Goal: Information Seeking & Learning: Learn about a topic

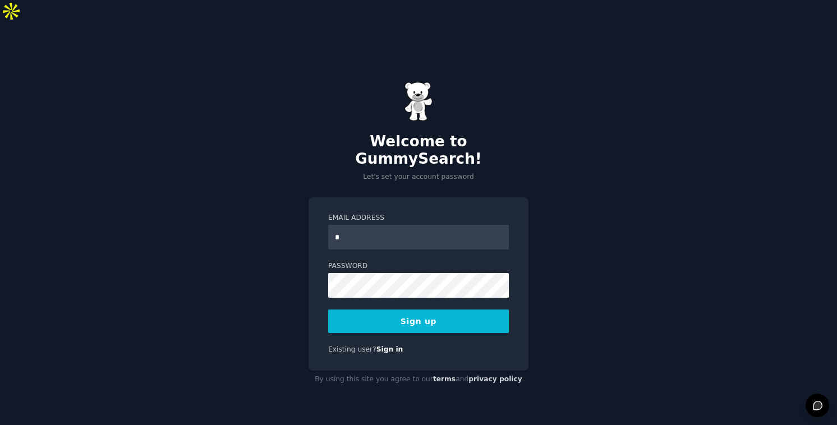
type input "**********"
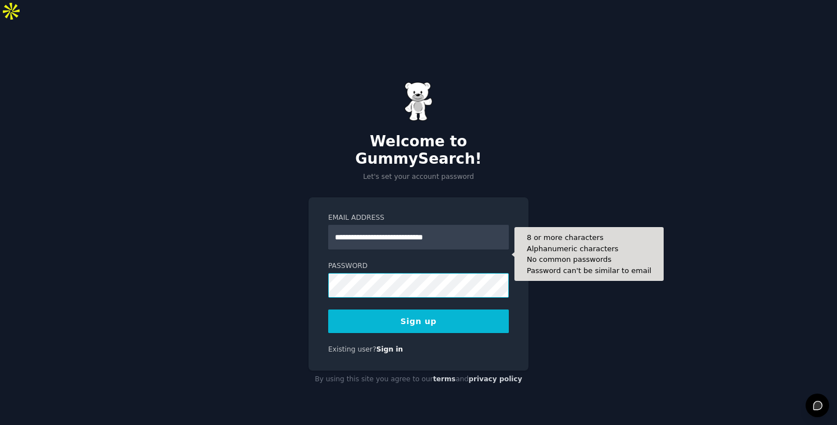
click at [328, 309] on button "Sign up" at bounding box center [418, 321] width 181 height 24
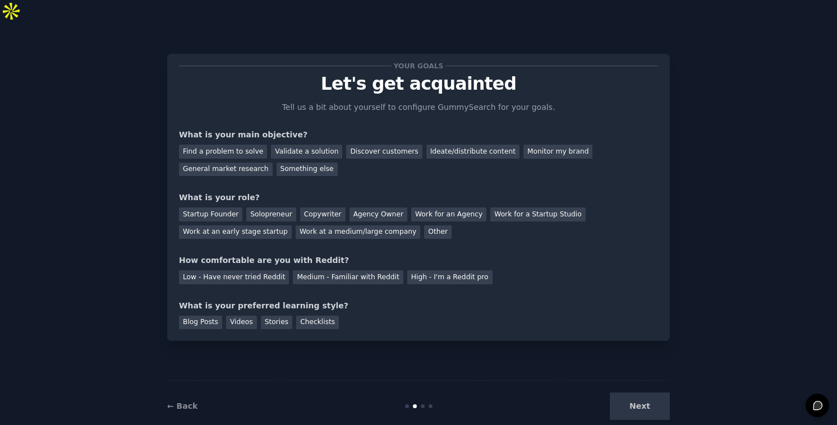
click at [320, 101] on p "Tell us a bit about yourself to configure GummySearch for your goals." at bounding box center [418, 107] width 283 height 12
click at [242, 145] on div "Find a problem to solve" at bounding box center [223, 152] width 88 height 14
click at [297, 145] on div "Validate a solution" at bounding box center [306, 152] width 71 height 14
click at [240, 163] on div "General market research" at bounding box center [226, 170] width 94 height 14
click at [350, 225] on div "Work at a medium/large company" at bounding box center [357, 232] width 124 height 14
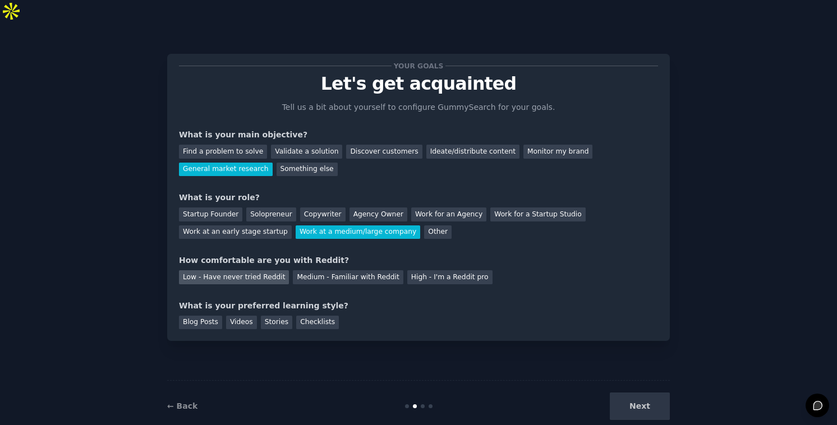
click at [221, 270] on div "Low - Have never tried Reddit" at bounding box center [234, 277] width 110 height 14
click at [208, 316] on div "Blog Posts" at bounding box center [200, 323] width 43 height 14
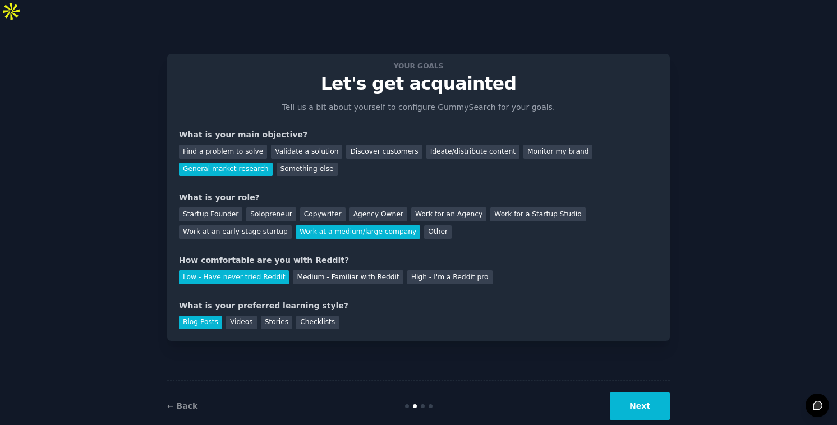
click at [625, 392] on button "Next" at bounding box center [639, 405] width 60 height 27
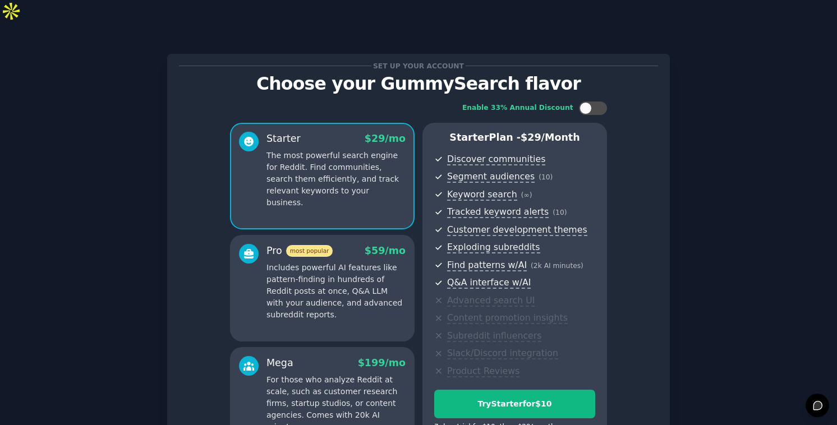
click at [710, 192] on div "Set up your account Choose your GummySearch flavor Enable 33% Annual Discount S…" at bounding box center [418, 291] width 805 height 506
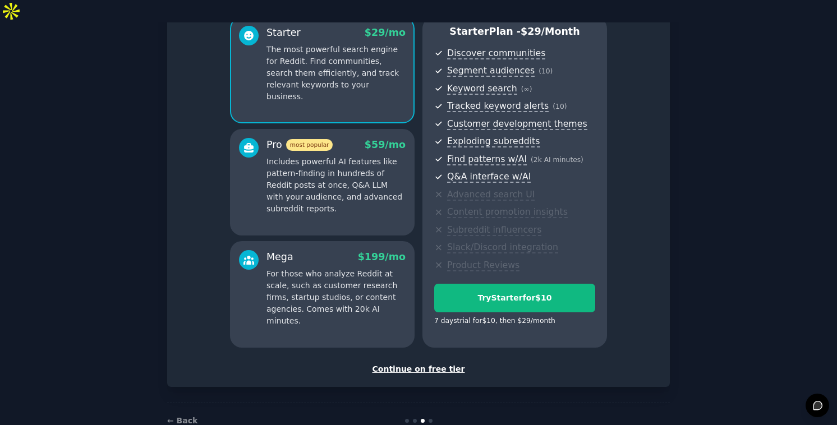
scroll to position [113, 0]
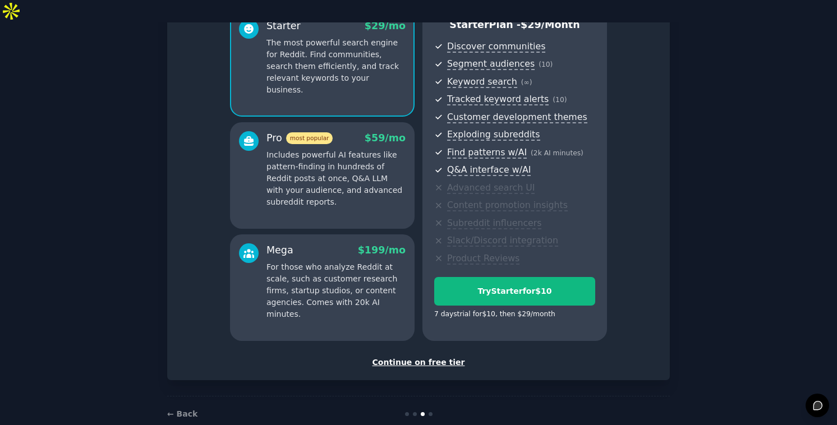
click at [408, 357] on div "Continue on free tier" at bounding box center [418, 363] width 479 height 12
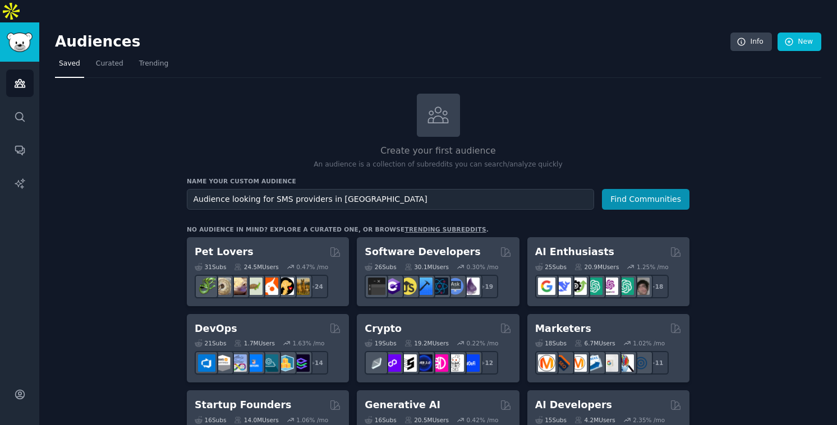
type input "Audience looking for SMS providers in USA"
click at [602, 189] on button "Find Communities" at bounding box center [645, 199] width 87 height 21
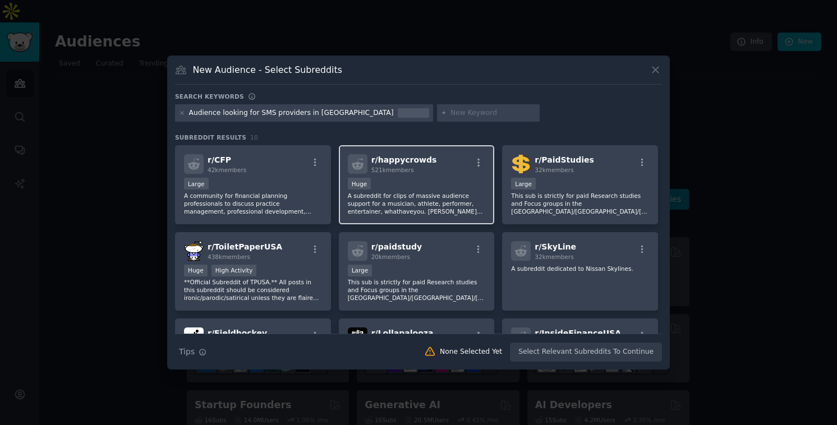
click at [409, 189] on div "100,000 - 1,000,000 members Huge" at bounding box center [417, 185] width 138 height 14
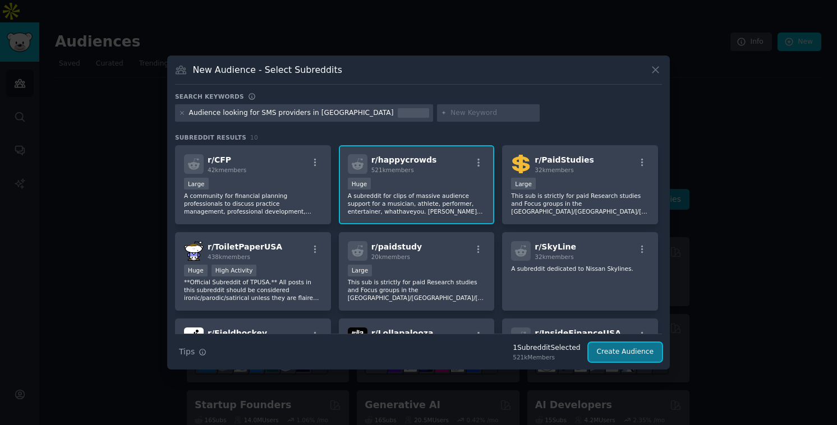
click at [604, 354] on button "Create Audience" at bounding box center [625, 352] width 74 height 19
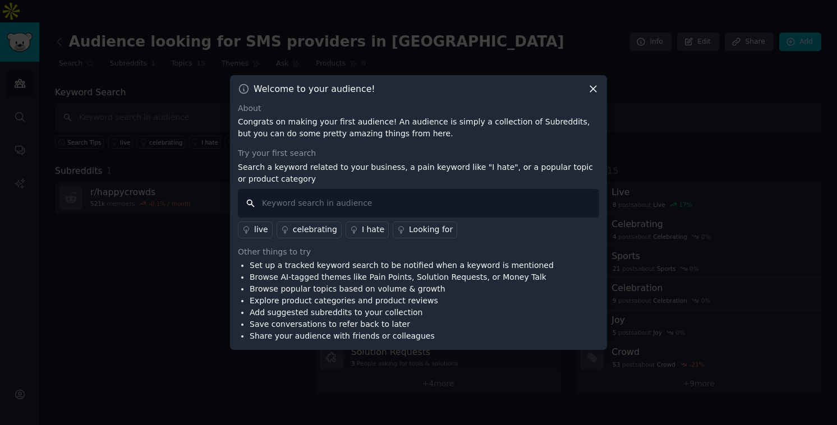
click at [449, 207] on input "text" at bounding box center [418, 203] width 361 height 29
type input "sms"
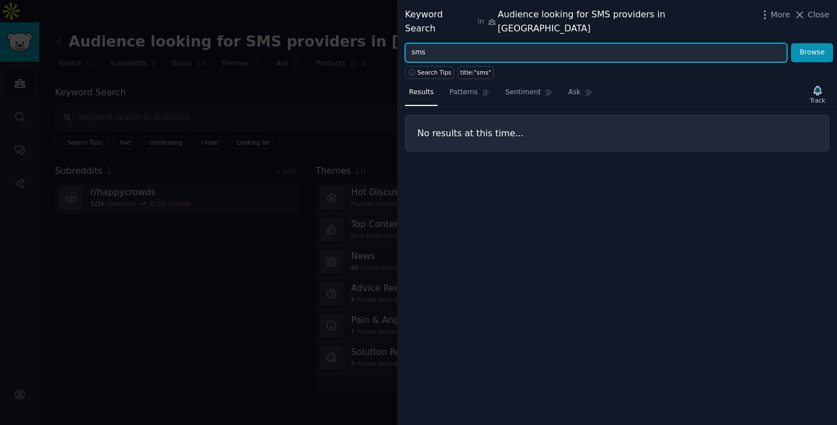
click at [627, 45] on input "sms" at bounding box center [596, 52] width 382 height 19
type input "s"
type input "E"
type input "Bulk Email"
click at [791, 43] on button "Browse" at bounding box center [812, 52] width 42 height 19
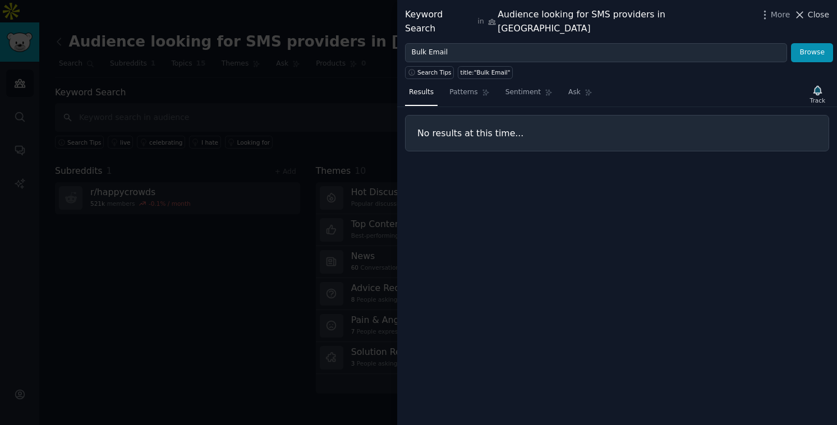
click at [802, 20] on icon at bounding box center [799, 15] width 12 height 12
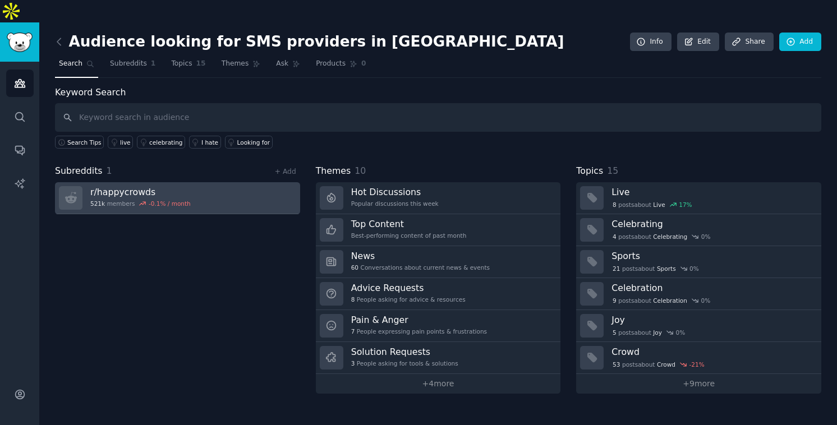
click at [119, 186] on h3 "r/ happycrowds" at bounding box center [140, 192] width 100 height 12
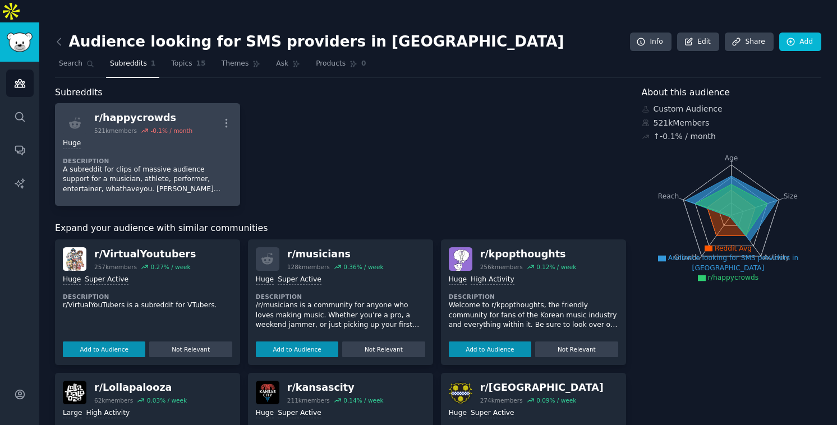
click at [189, 157] on dt "Description" at bounding box center [147, 161] width 169 height 8
